Goal: Transaction & Acquisition: Purchase product/service

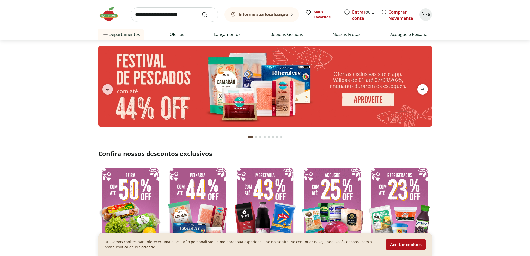
click at [425, 92] on icon "next" at bounding box center [422, 89] width 6 height 6
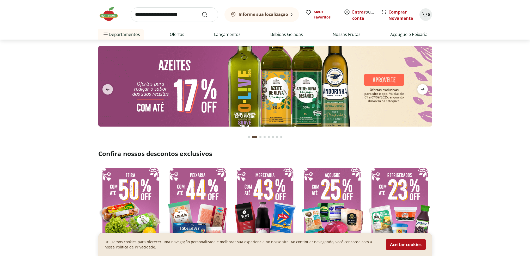
click at [420, 90] on icon "next" at bounding box center [422, 89] width 6 height 6
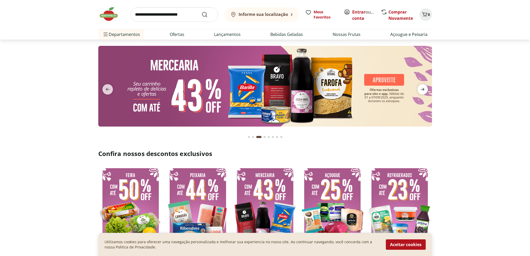
click at [420, 90] on icon "next" at bounding box center [422, 89] width 6 height 6
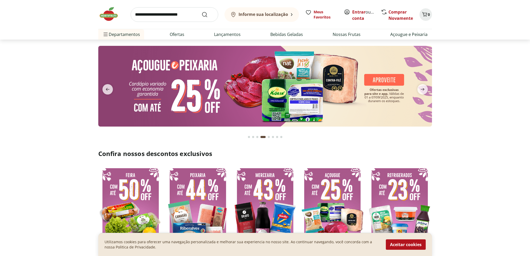
click at [347, 87] on img at bounding box center [265, 86] width 334 height 81
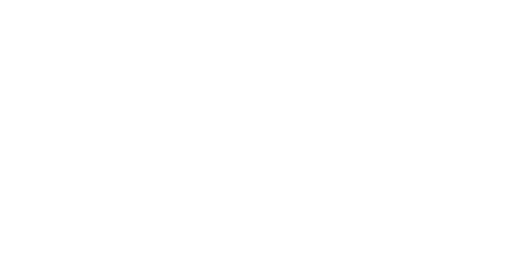
select select "**********"
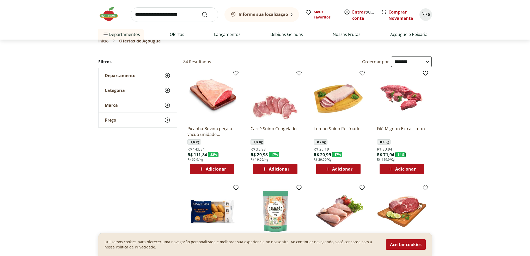
scroll to position [6, 0]
click at [166, 104] on icon at bounding box center [167, 105] width 6 height 6
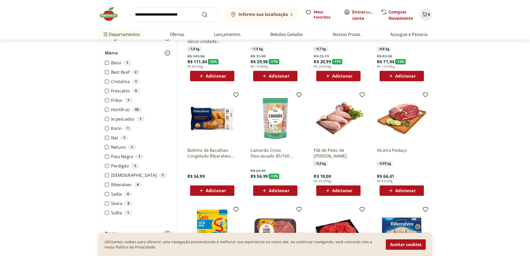
scroll to position [98, 0]
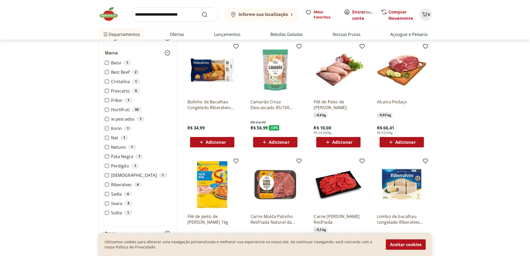
scroll to position [148, 0]
